Goal: Task Accomplishment & Management: Manage account settings

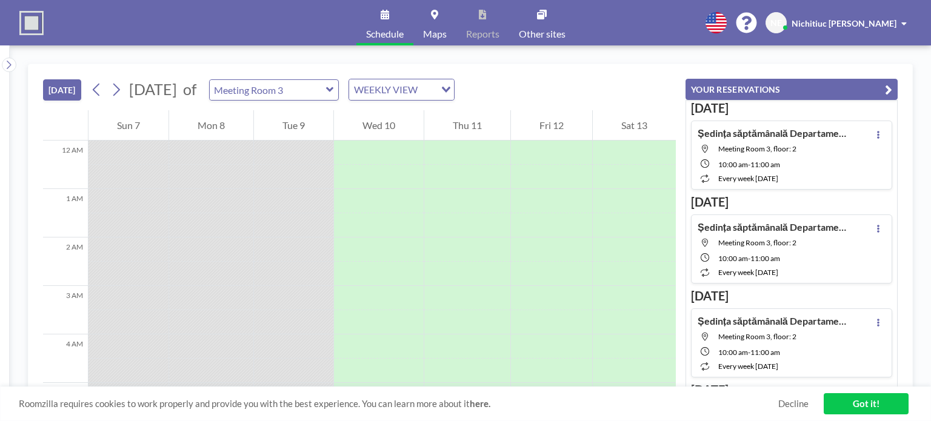
scroll to position [436, 0]
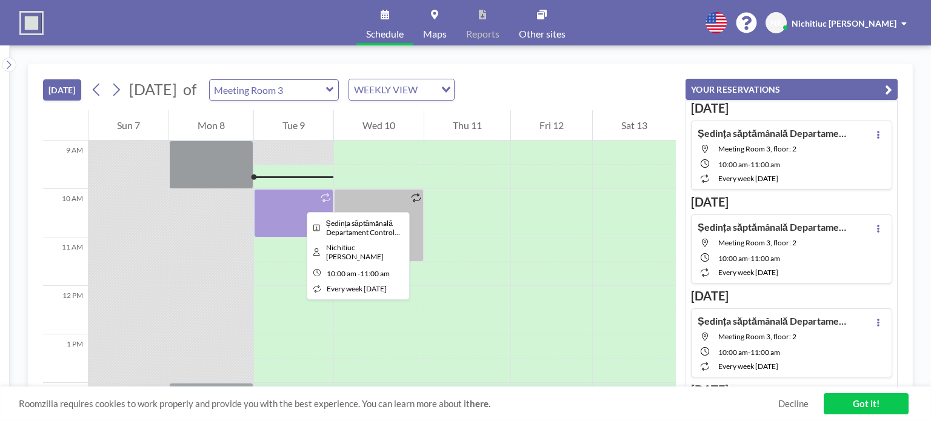
drag, startPoint x: 297, startPoint y: 201, endPoint x: 284, endPoint y: 208, distance: 14.4
click at [284, 208] on div at bounding box center [293, 213] width 79 height 48
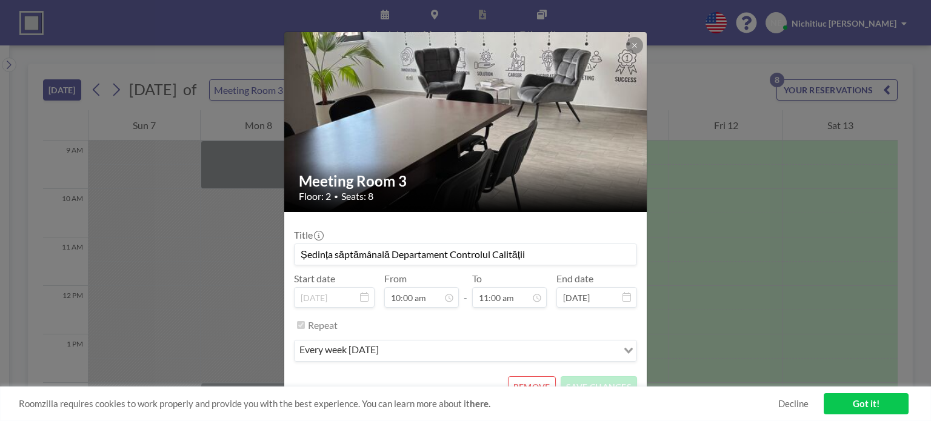
scroll to position [17, 0]
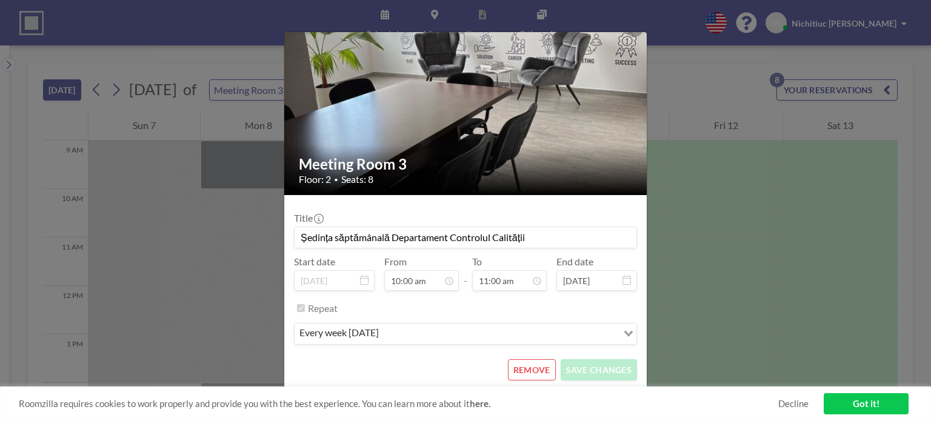
click at [521, 373] on button "REMOVE" at bounding box center [532, 369] width 48 height 21
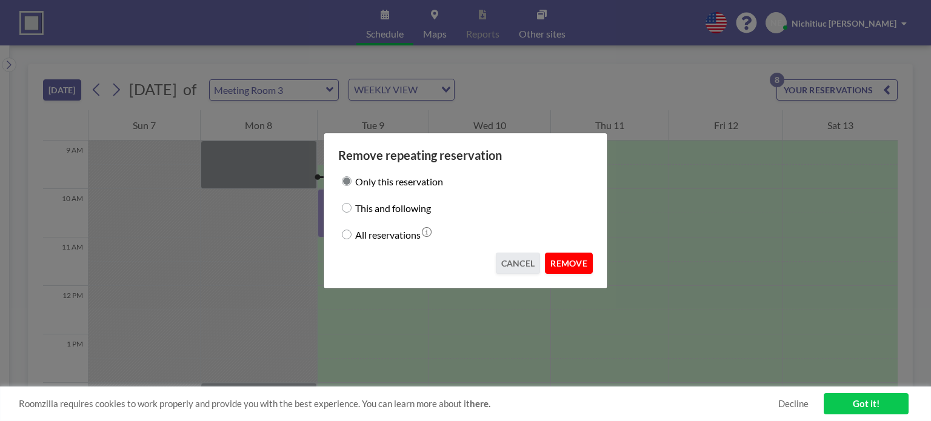
click at [578, 264] on button "REMOVE" at bounding box center [569, 263] width 48 height 21
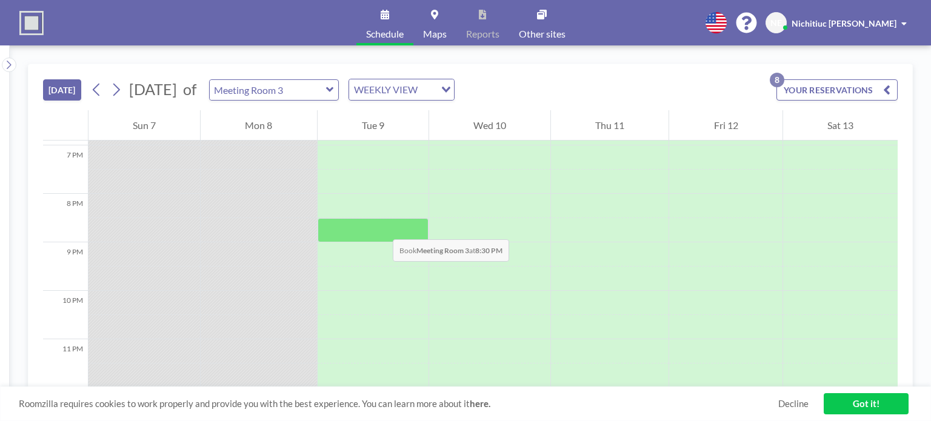
scroll to position [921, 0]
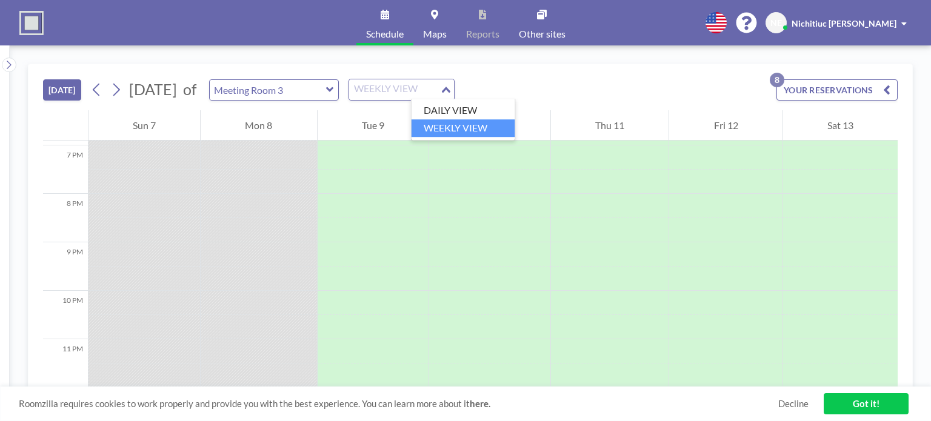
click at [440, 88] on div "WEEKLY VIEW" at bounding box center [394, 88] width 91 height 18
click at [439, 88] on input "Search for option" at bounding box center [394, 90] width 88 height 16
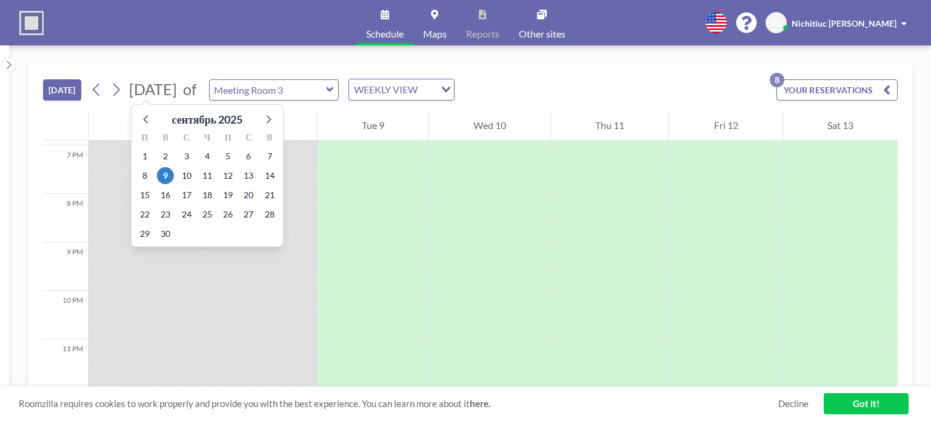
click at [177, 86] on span "[DATE]" at bounding box center [153, 89] width 48 height 18
click at [168, 193] on span "16" at bounding box center [165, 195] width 17 height 17
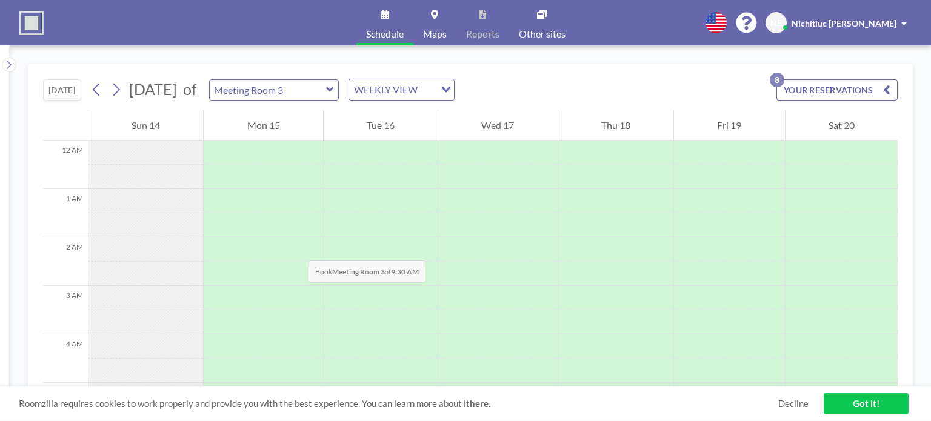
scroll to position [364, 0]
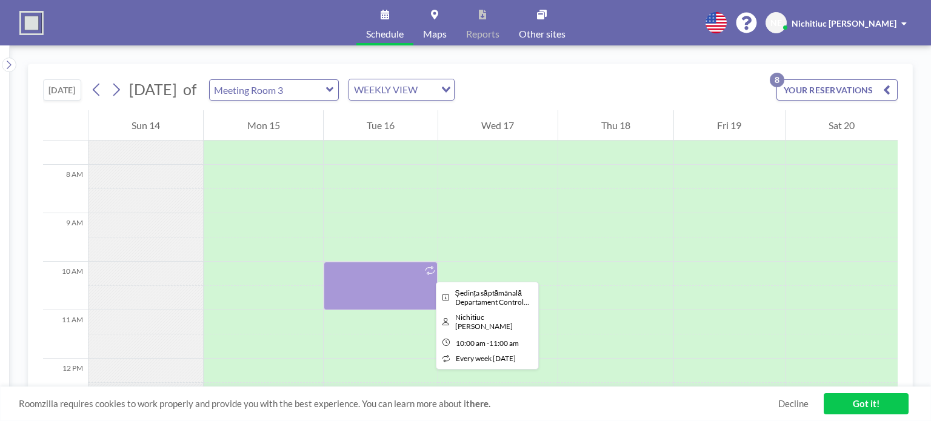
click at [426, 271] on icon at bounding box center [429, 270] width 9 height 9
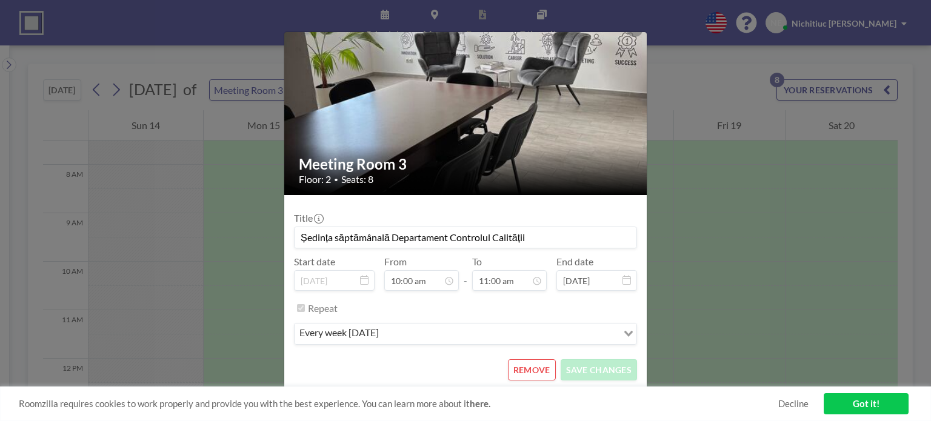
scroll to position [432, 0]
click at [624, 331] on icon "Search for option" at bounding box center [628, 334] width 8 height 6
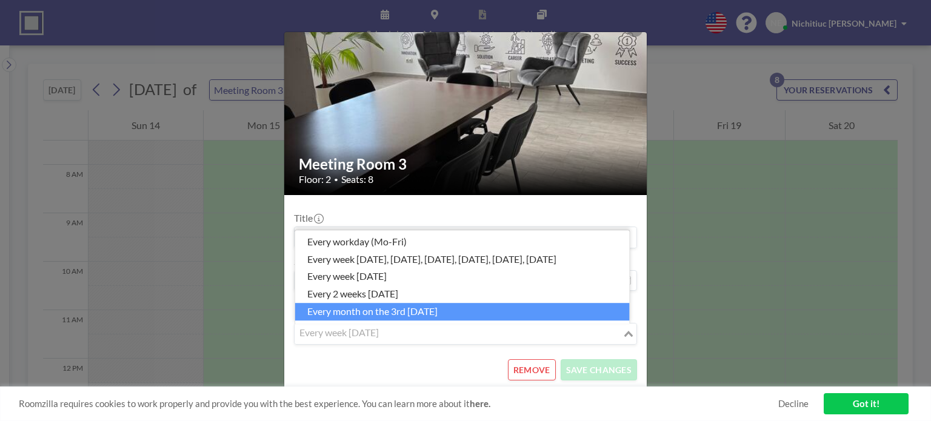
click at [539, 370] on button "REMOVE" at bounding box center [532, 369] width 48 height 21
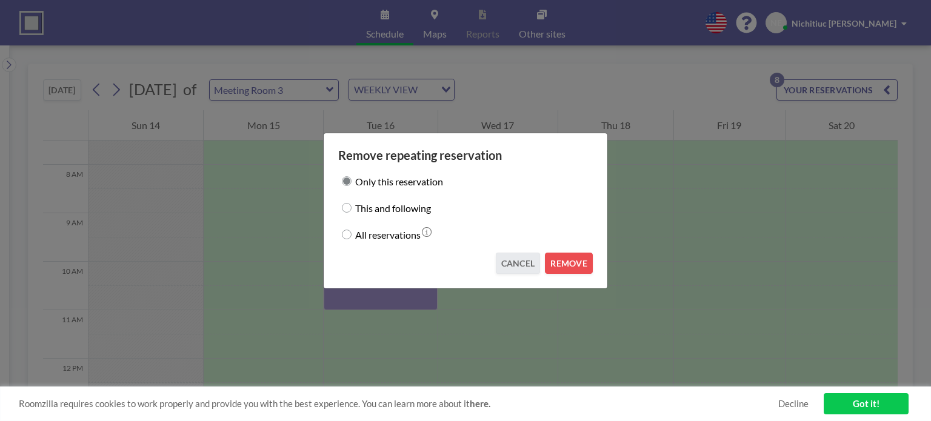
click at [348, 235] on input "All reservations" at bounding box center [347, 235] width 10 height 10
radio input "true"
click at [588, 269] on button "REMOVE" at bounding box center [569, 263] width 48 height 21
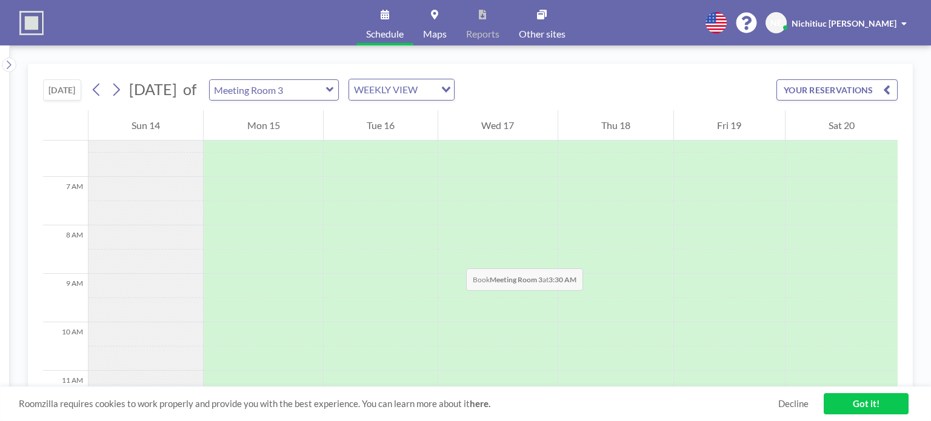
scroll to position [61, 0]
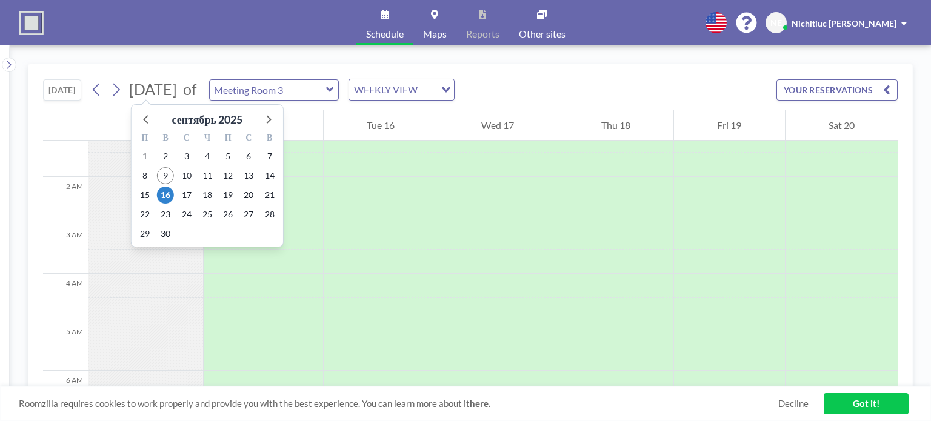
click at [177, 94] on span "[DATE]" at bounding box center [153, 89] width 48 height 18
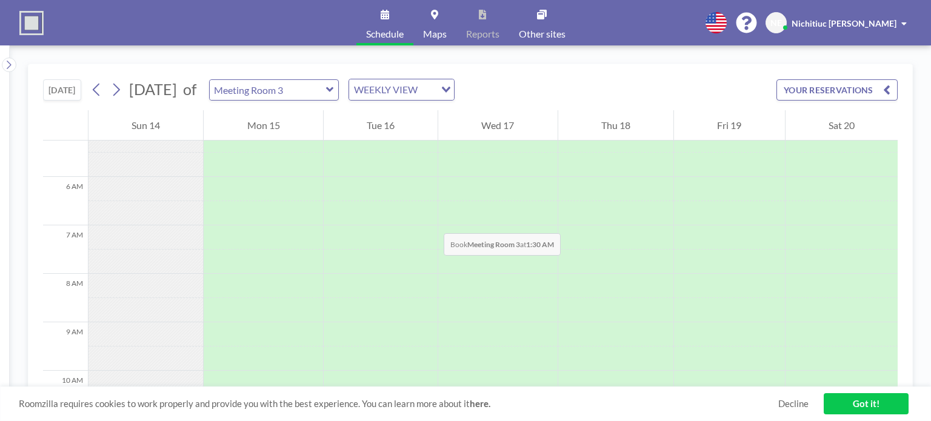
scroll to position [0, 0]
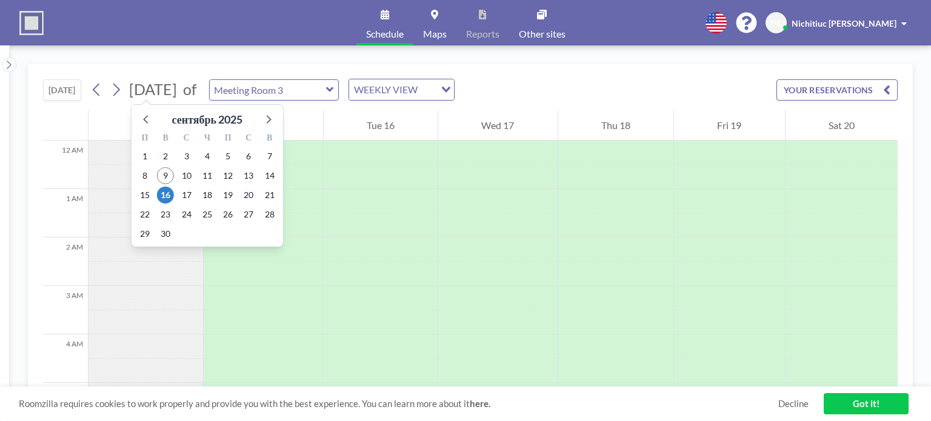
click at [159, 87] on span "[DATE]" at bounding box center [153, 89] width 48 height 18
click at [165, 172] on span "9" at bounding box center [165, 175] width 17 height 17
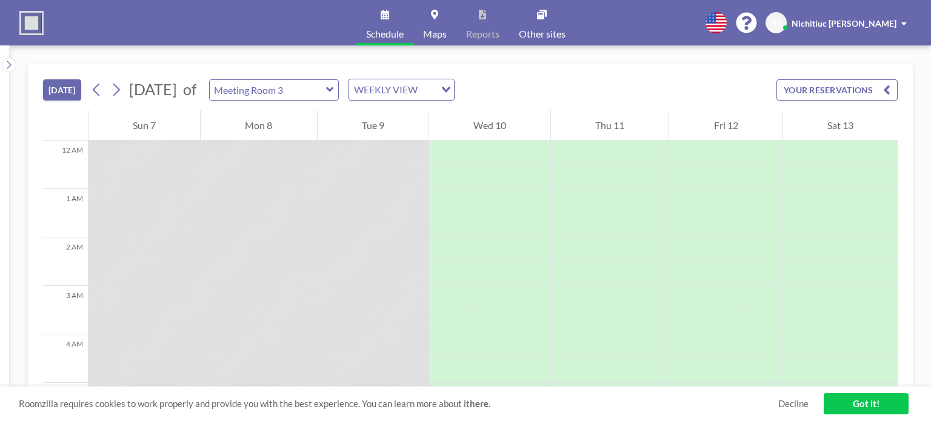
scroll to position [436, 0]
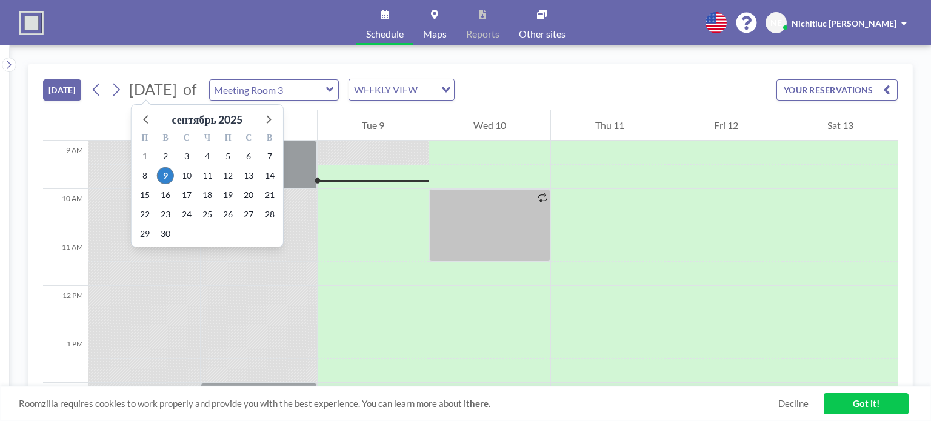
click at [177, 94] on span "[DATE]" at bounding box center [153, 89] width 48 height 18
click at [162, 233] on span "30" at bounding box center [165, 233] width 17 height 17
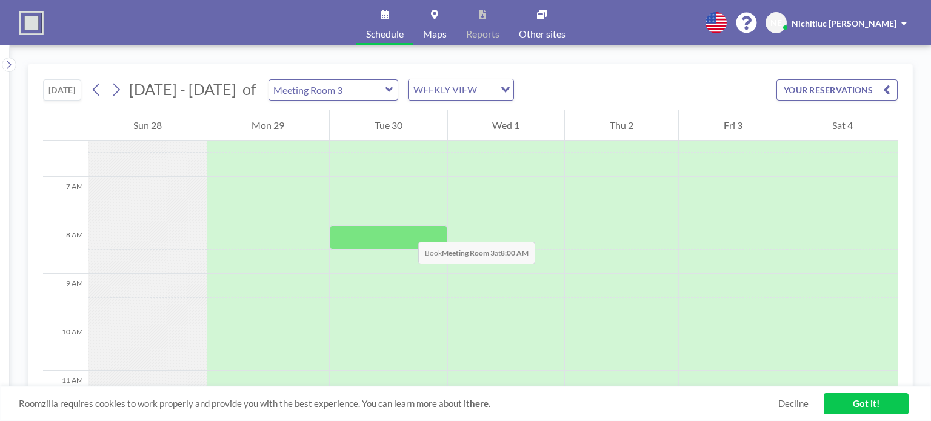
scroll to position [0, 0]
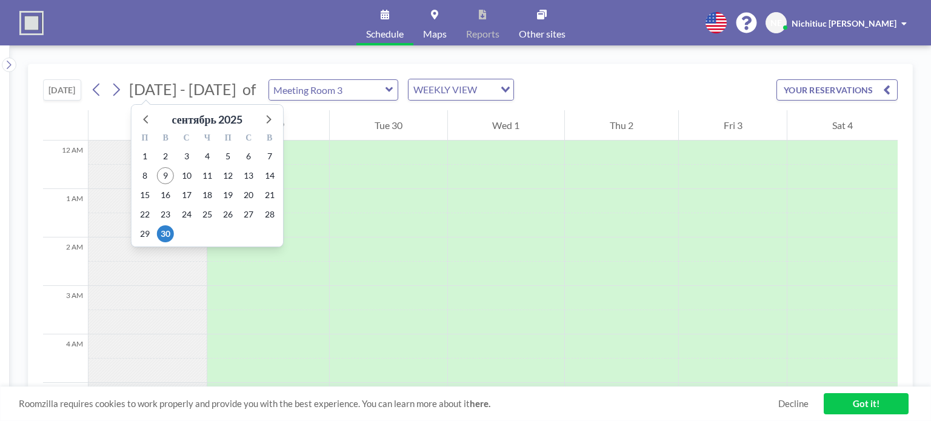
click at [191, 92] on span "[DATE] - [DATE]" at bounding box center [182, 89] width 107 height 18
click at [161, 174] on span "9" at bounding box center [165, 175] width 17 height 17
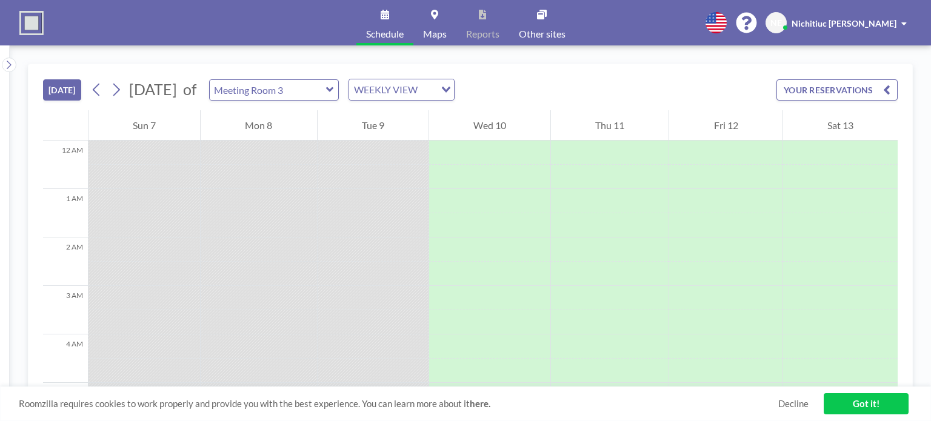
scroll to position [485, 0]
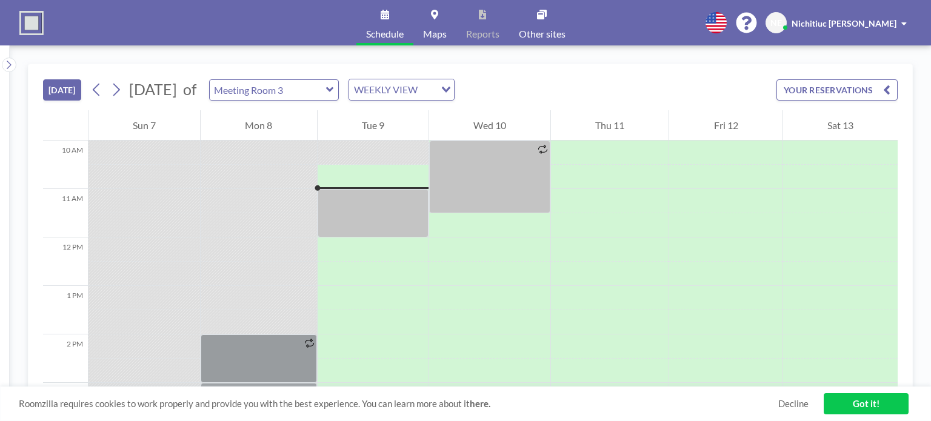
click at [333, 91] on icon at bounding box center [329, 89] width 7 height 5
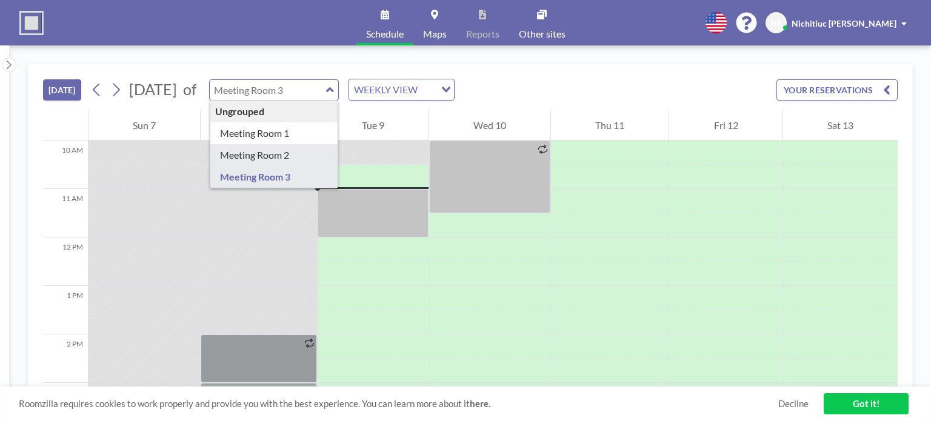
type input "Meeting Room 2"
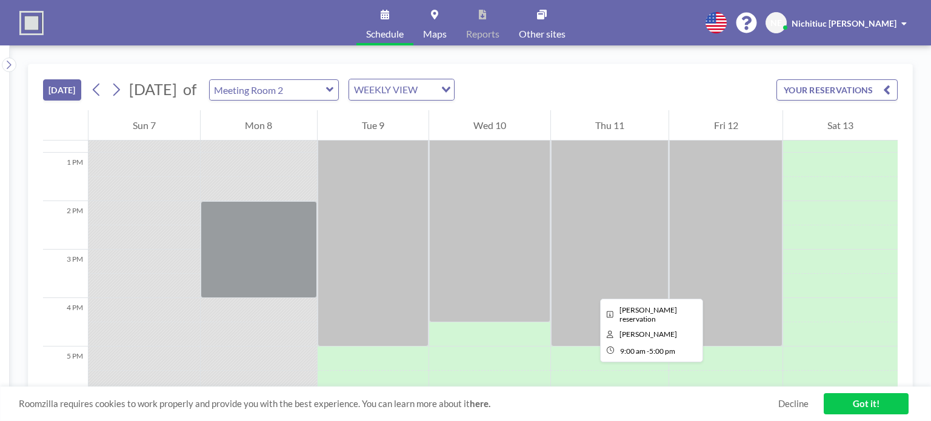
scroll to position [255, 0]
